Goal: Information Seeking & Learning: Learn about a topic

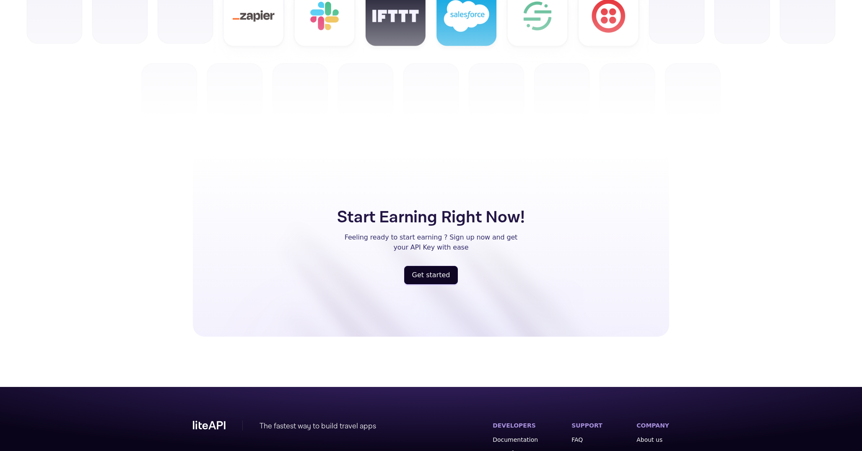
scroll to position [2120, 0]
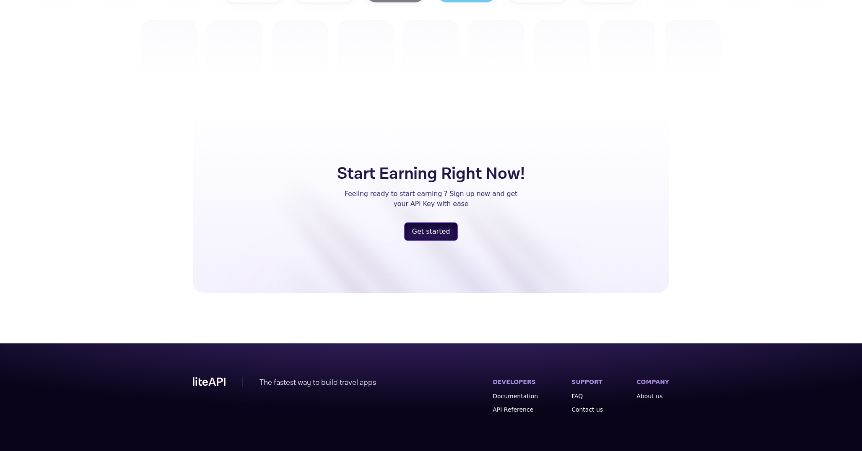
click at [432, 223] on button "Get started" at bounding box center [431, 232] width 54 height 18
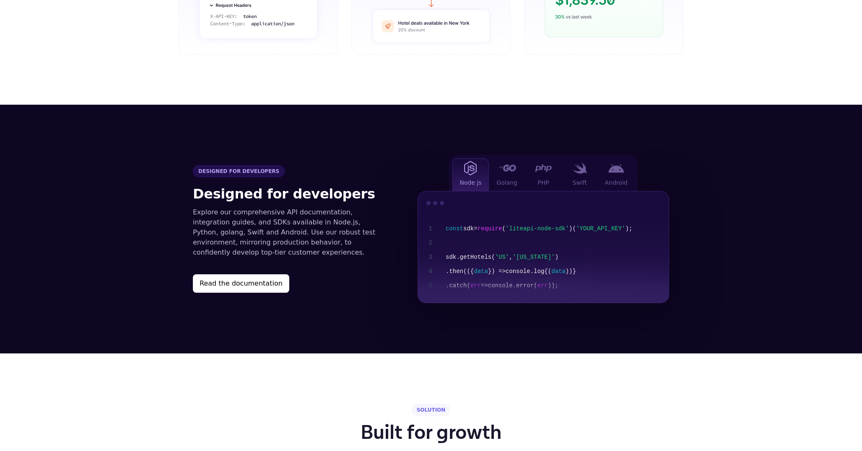
scroll to position [784, 0]
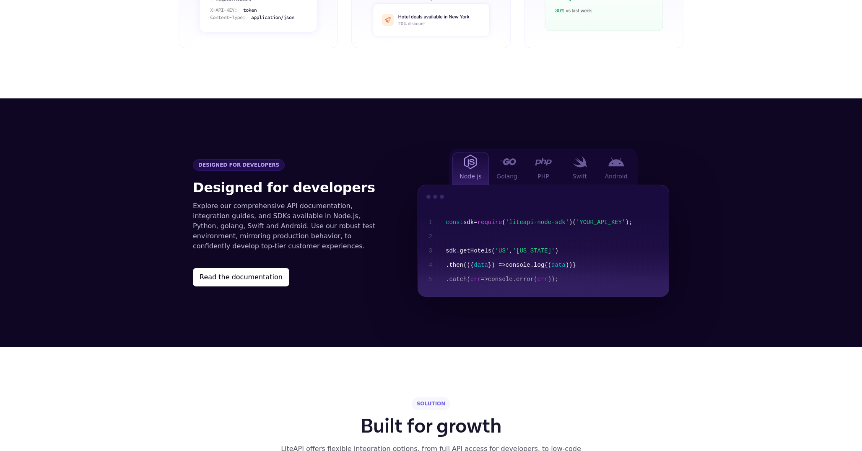
click at [368, 149] on div "Designed for developers Designed for developers Explore our comprehensive API d…" at bounding box center [430, 223] width 503 height 148
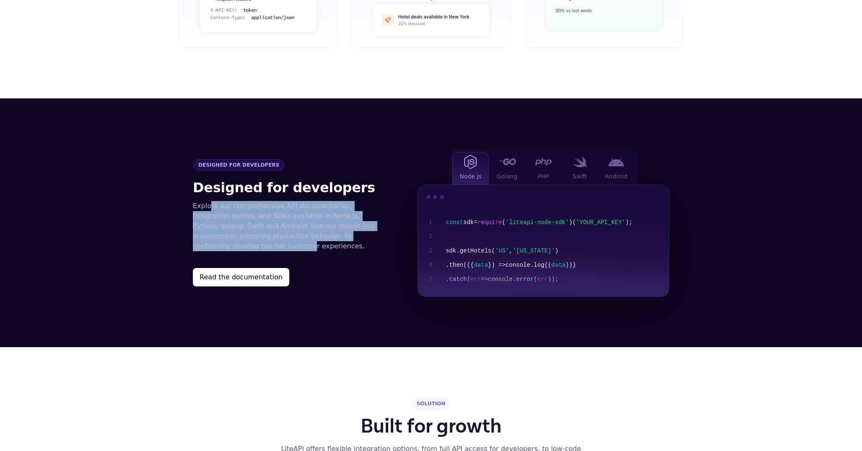
drag, startPoint x: 208, startPoint y: 195, endPoint x: 377, endPoint y: 225, distance: 171.6
click at [378, 225] on p "Explore our comprehensive API documentation, integration guides, and SDKs avail…" at bounding box center [288, 226] width 191 height 50
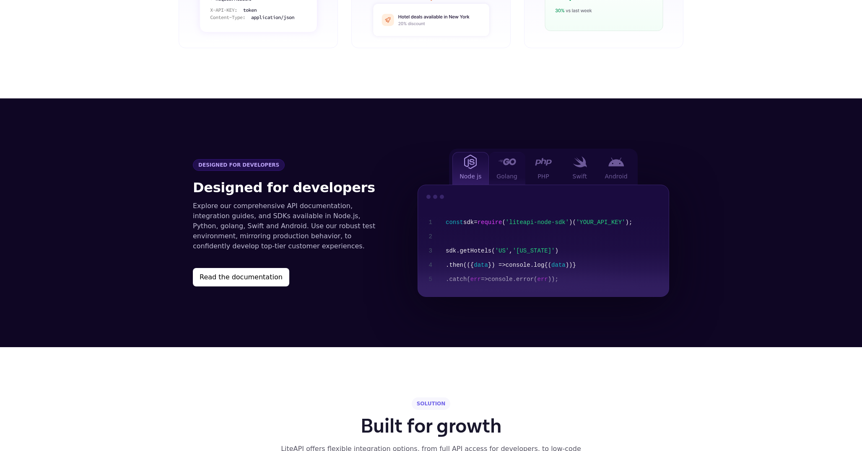
click at [500, 172] on span "Golang" at bounding box center [506, 176] width 21 height 8
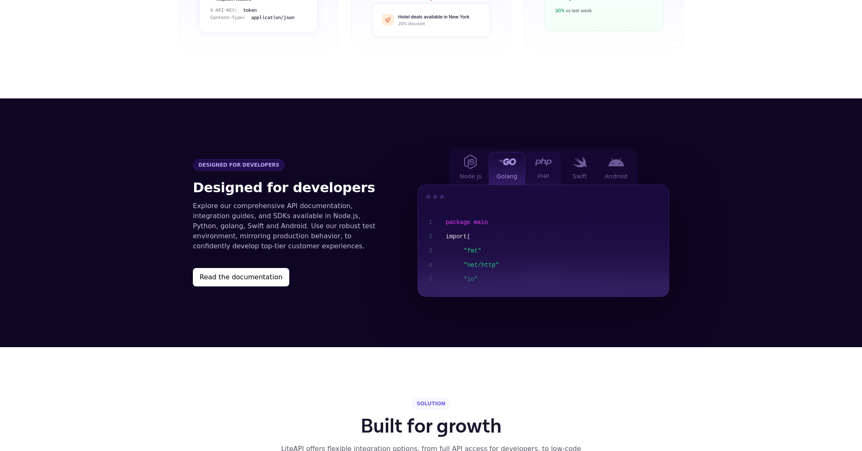
click at [530, 158] on div "PHP" at bounding box center [543, 168] width 36 height 33
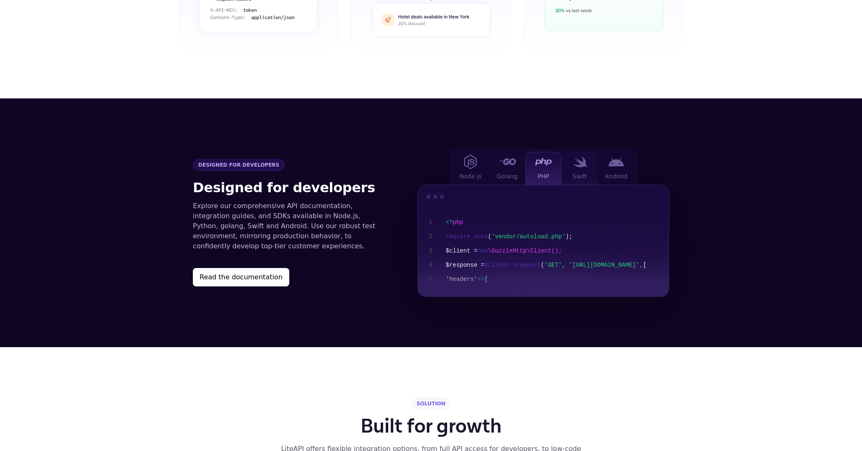
click at [573, 155] on div "Swift" at bounding box center [579, 168] width 36 height 33
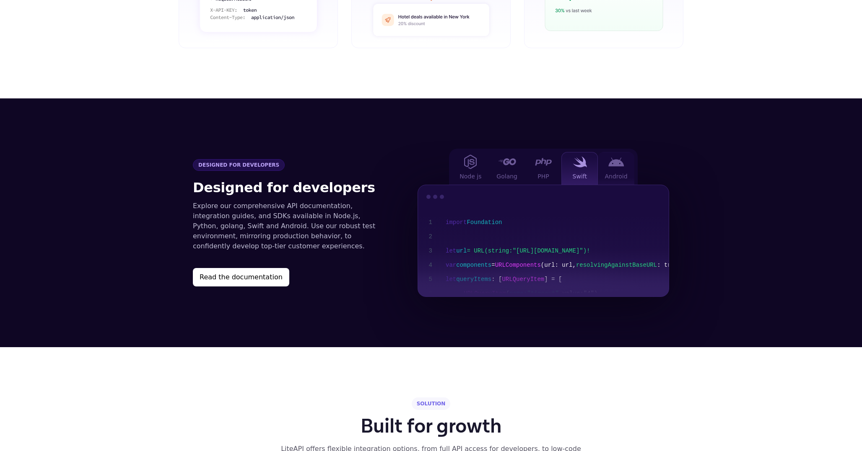
click at [602, 153] on div "Android" at bounding box center [616, 168] width 36 height 33
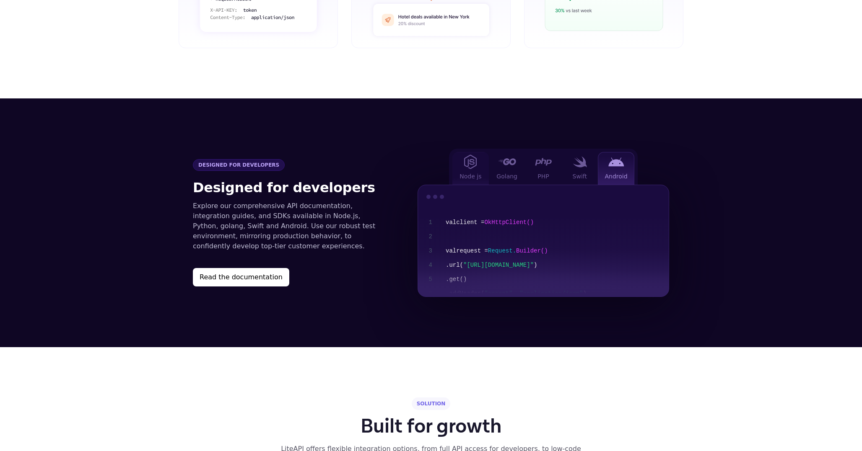
click at [486, 159] on div "Node js" at bounding box center [470, 168] width 36 height 33
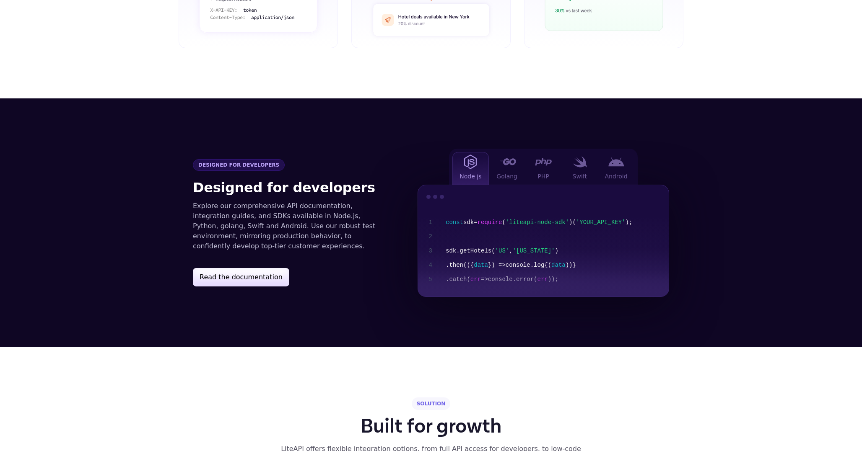
click at [267, 268] on button "Read the documentation" at bounding box center [241, 277] width 96 height 18
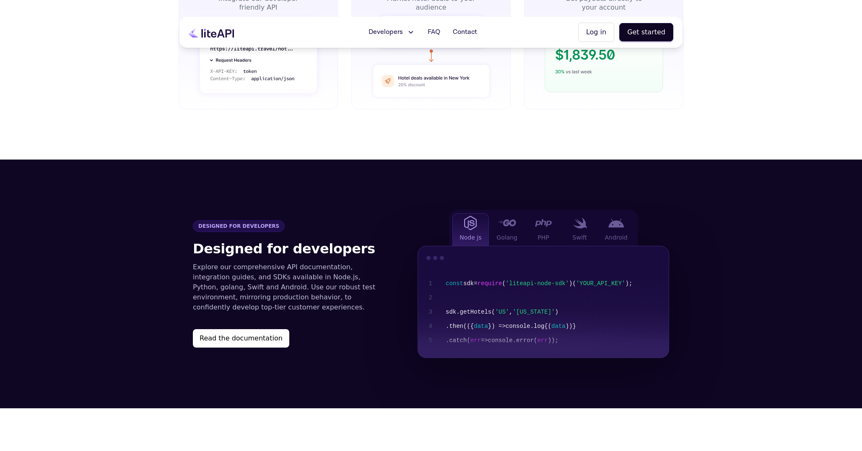
click at [316, 183] on section "Designed for developers Designed for developers Explore our comprehensive API d…" at bounding box center [431, 284] width 862 height 249
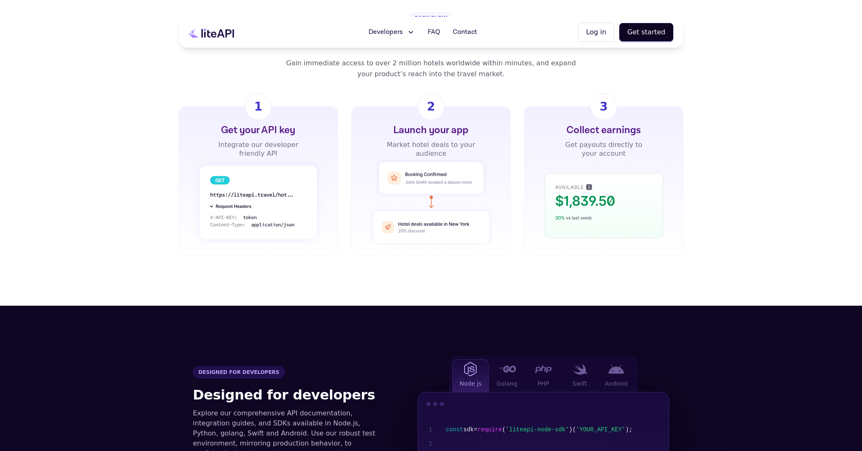
scroll to position [563, 0]
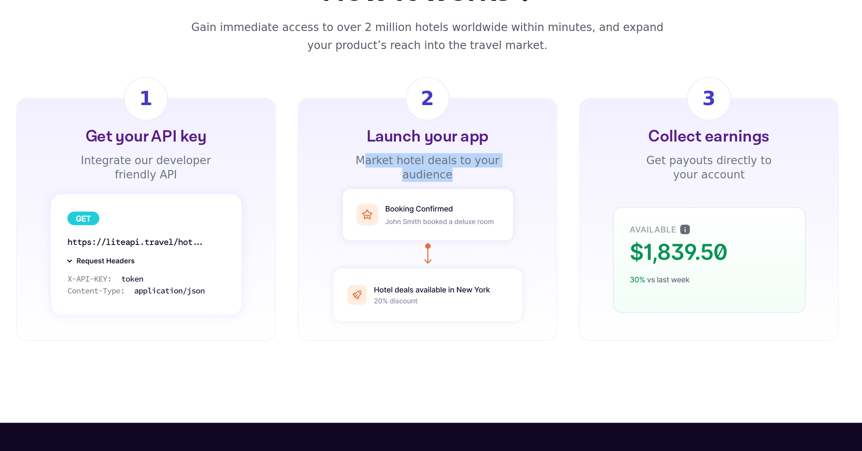
drag, startPoint x: 394, startPoint y: 144, endPoint x: 454, endPoint y: 157, distance: 61.2
click at [454, 157] on div "Market hotel deals to your audience" at bounding box center [431, 164] width 90 height 18
click at [421, 186] on rect at bounding box center [430, 192] width 105 height 32
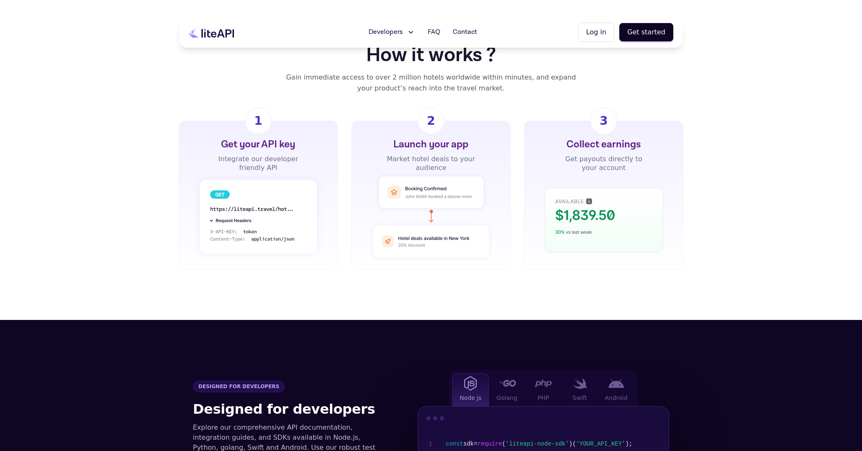
click at [287, 320] on section "Designed for developers Designed for developers Explore our comprehensive API d…" at bounding box center [431, 444] width 862 height 249
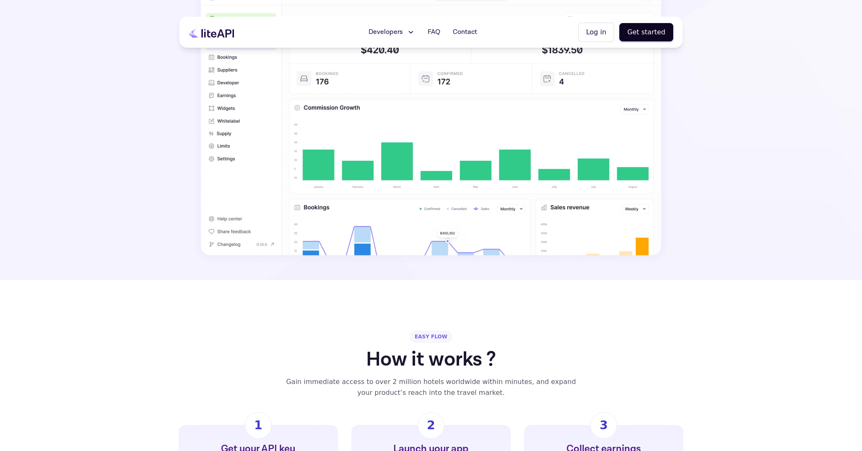
scroll to position [0, 0]
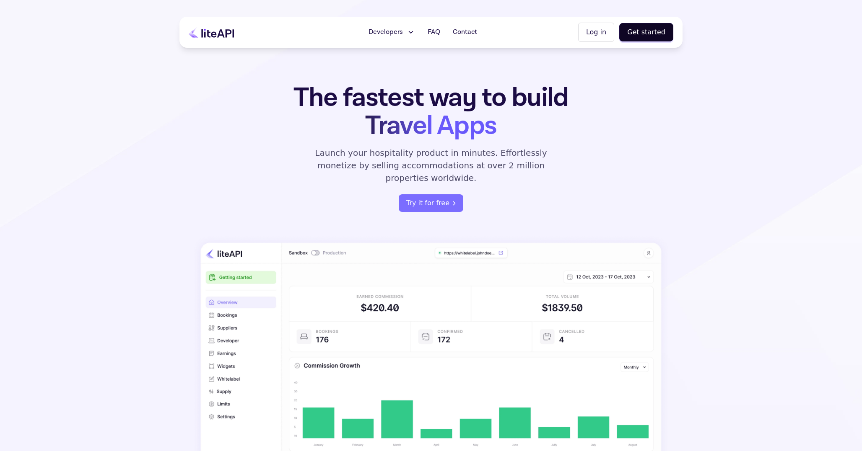
click at [400, 27] on span "Developers" at bounding box center [385, 32] width 34 height 10
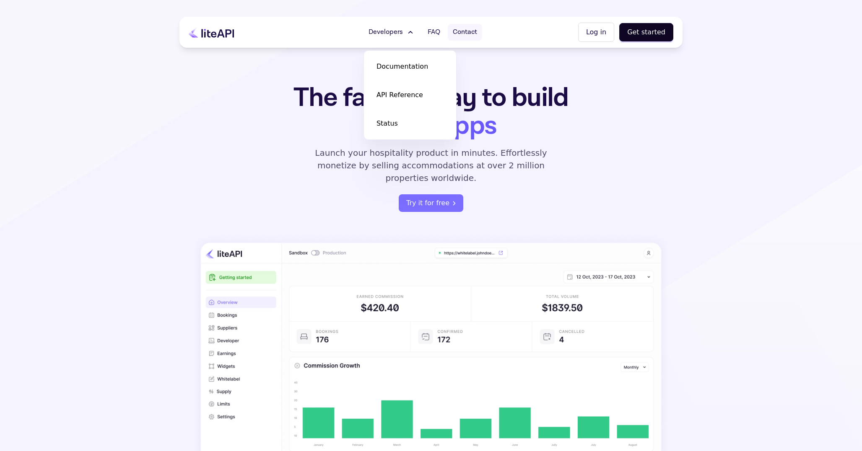
click at [453, 34] on link "Contact" at bounding box center [465, 32] width 34 height 17
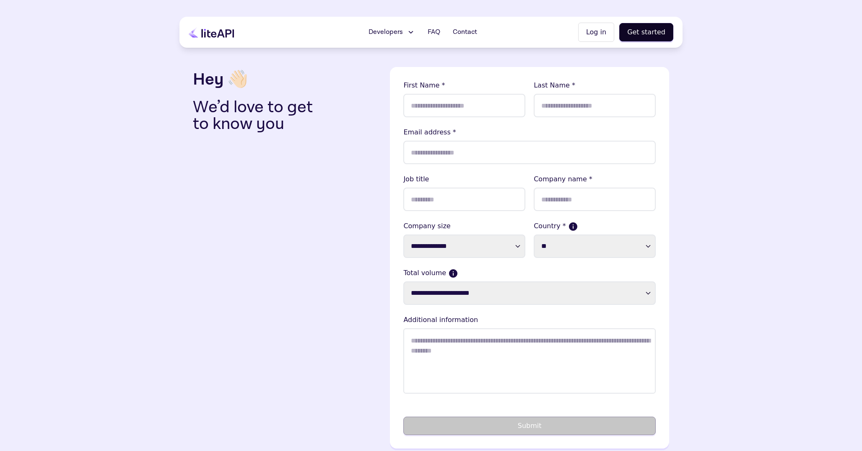
click at [388, 33] on span "Developers" at bounding box center [385, 32] width 34 height 10
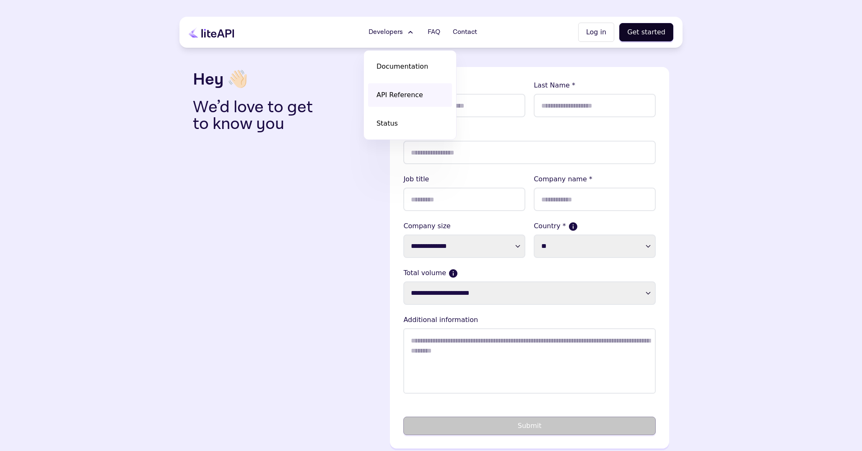
click at [394, 99] on span "API Reference" at bounding box center [399, 95] width 47 height 10
click at [338, 241] on div "Hey 👋🏻 We’d love to get to know you" at bounding box center [288, 258] width 190 height 382
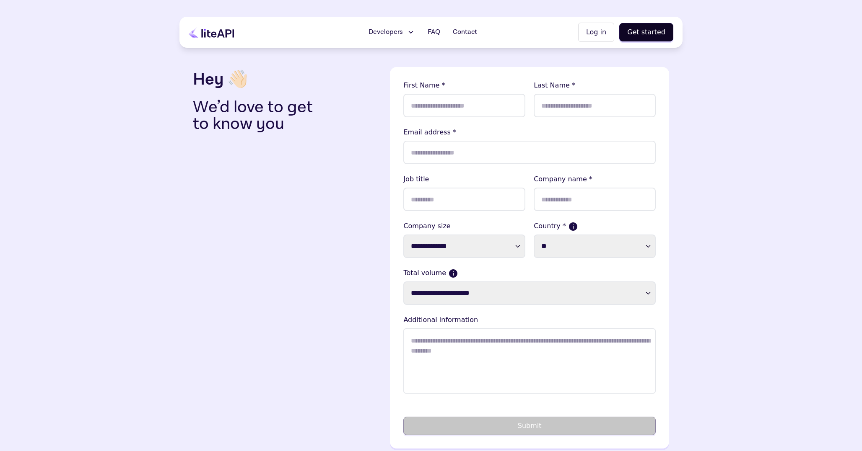
click at [340, 146] on div "Hey 👋🏻 We’d love to get to know you" at bounding box center [288, 258] width 190 height 382
click at [389, 36] on span "Developers" at bounding box center [385, 32] width 34 height 10
click at [397, 66] on span "Documentation" at bounding box center [402, 67] width 52 height 10
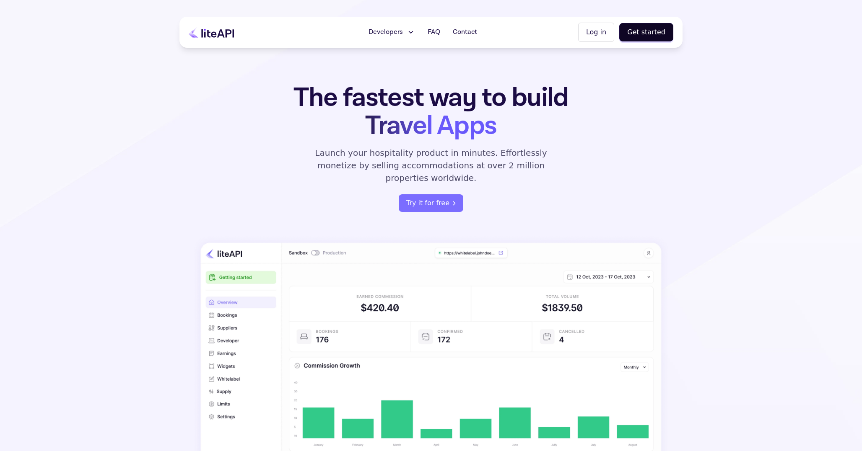
click at [395, 27] on span "Developers" at bounding box center [385, 32] width 34 height 10
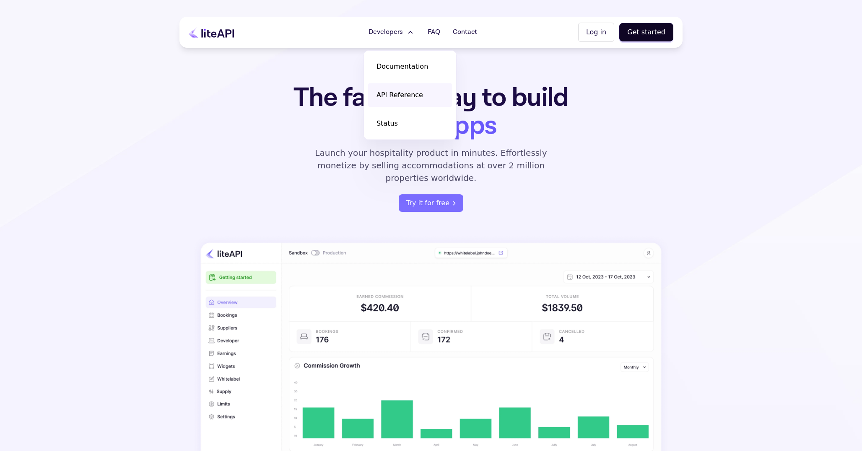
click at [409, 90] on span "API Reference" at bounding box center [399, 95] width 47 height 10
click at [487, 80] on section "The fastest way to build Travel Apps Launch your hospitality product in minutes…" at bounding box center [431, 269] width 862 height 539
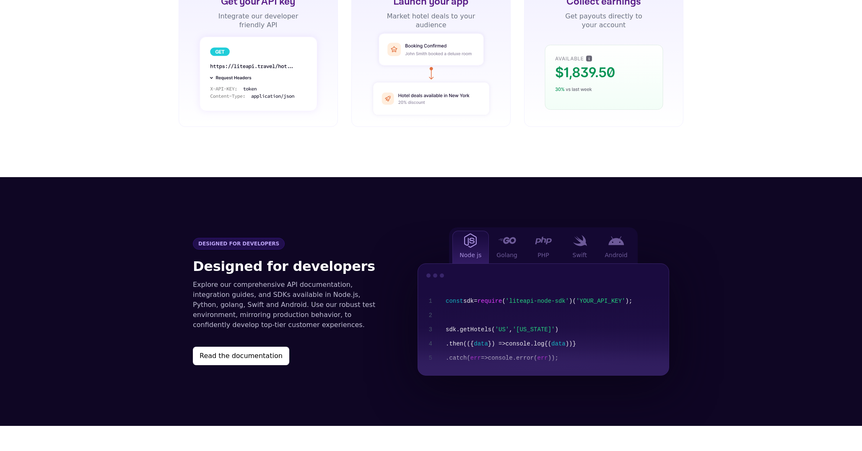
scroll to position [799, 0]
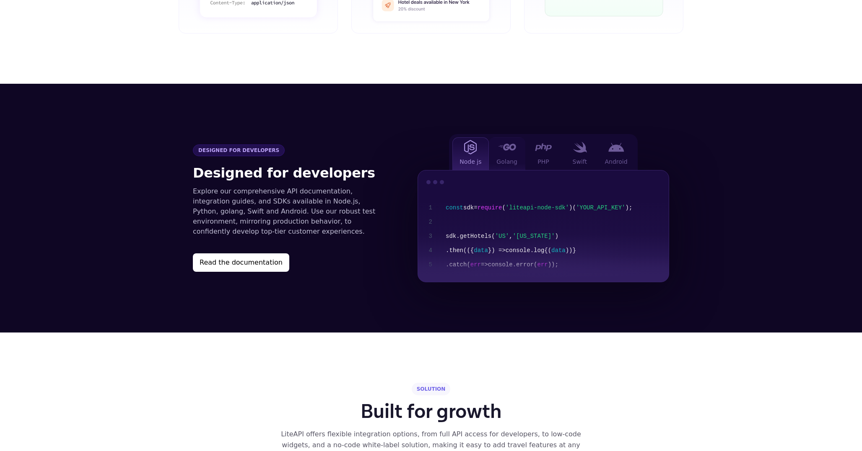
click at [501, 142] on div at bounding box center [506, 147] width 17 height 10
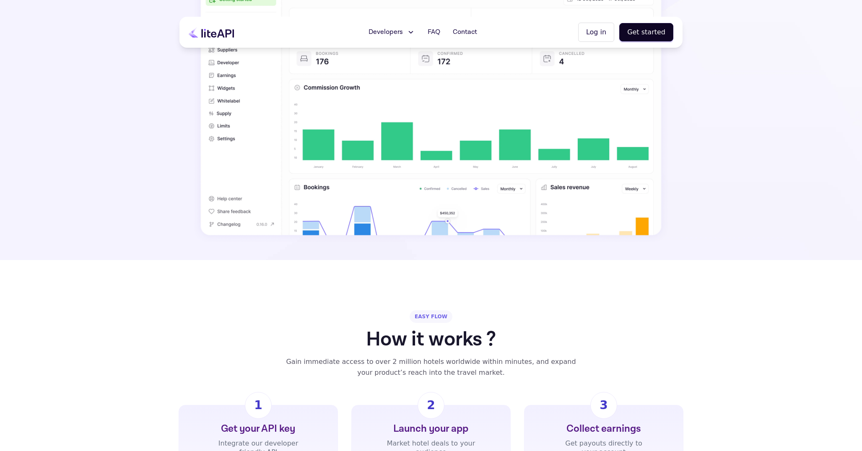
scroll to position [179, 0]
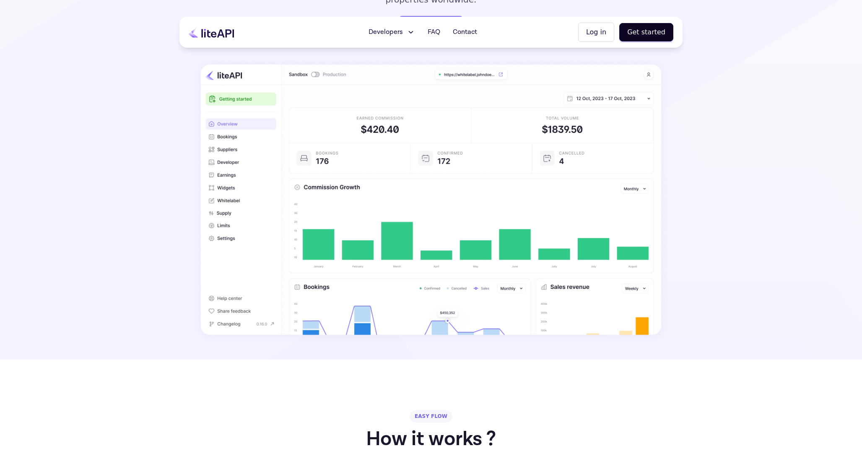
click at [403, 34] on span "Developers" at bounding box center [385, 32] width 34 height 10
click at [404, 91] on span "API Reference" at bounding box center [399, 95] width 47 height 10
